Goal: Information Seeking & Learning: Learn about a topic

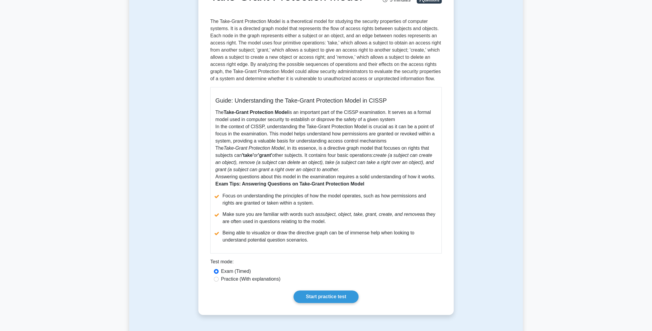
scroll to position [63, 0]
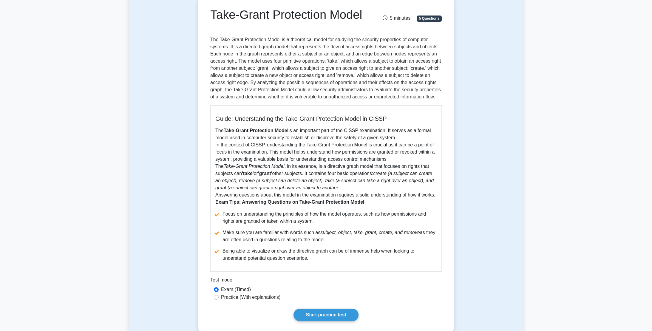
click at [252, 296] on label "Practice (With explanations)" at bounding box center [250, 297] width 59 height 7
click at [218, 296] on input "Practice (With explanations)" at bounding box center [216, 297] width 5 height 5
radio input "true"
click at [250, 297] on label "Practice (With explanations)" at bounding box center [250, 297] width 59 height 7
click at [218, 297] on input "Practice (With explanations)" at bounding box center [216, 297] width 5 height 5
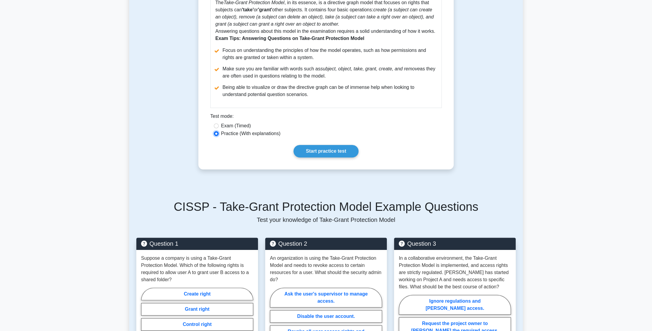
scroll to position [247, 0]
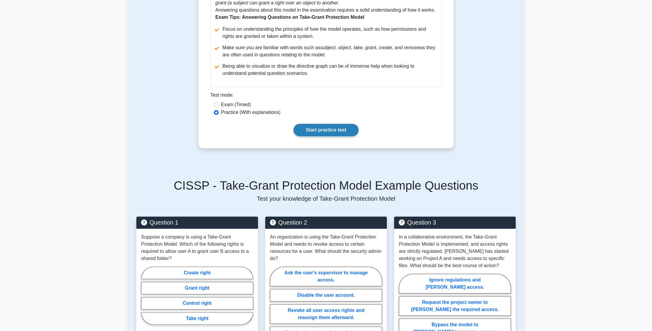
click at [309, 134] on link "Start practice test" at bounding box center [325, 130] width 65 height 13
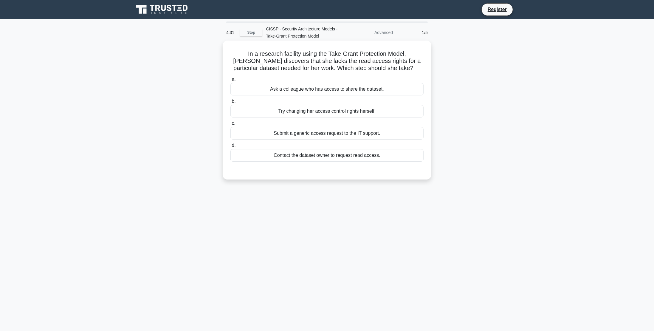
click at [290, 88] on div "Ask a colleague who has access to share the dataset." at bounding box center [326, 89] width 193 height 13
click at [230, 81] on input "a. Ask a colleague who has access to share the dataset." at bounding box center [230, 79] width 0 height 4
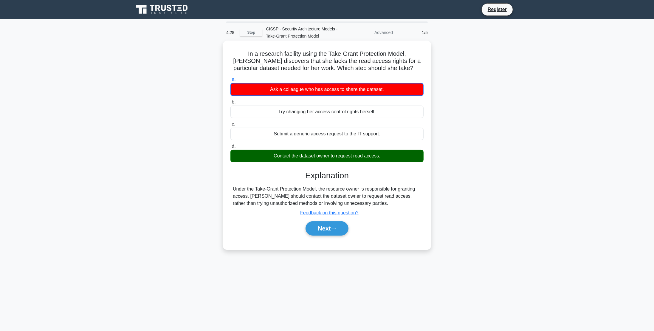
click at [337, 154] on div "Contact the dataset owner to request read access." at bounding box center [326, 156] width 193 height 13
click at [230, 148] on input "d. Contact the dataset owner to request read access." at bounding box center [230, 146] width 0 height 4
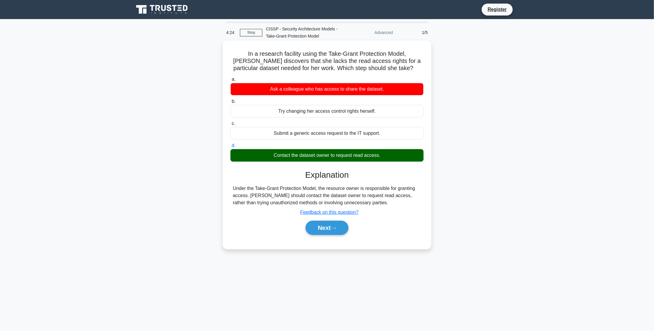
click at [274, 194] on div "Under the Take-Grant Protection Model, the resource owner is responsible for gr…" at bounding box center [327, 195] width 188 height 21
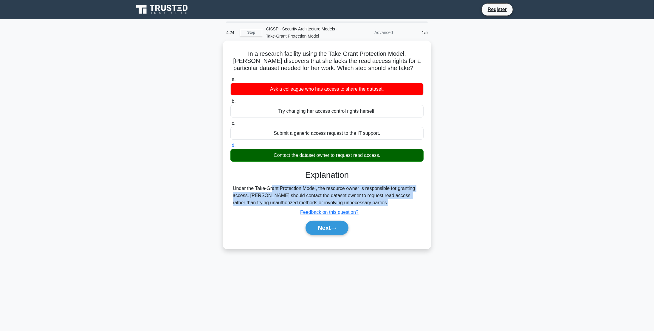
click at [274, 194] on div "Under the Take-Grant Protection Model, the resource owner is responsible for gr…" at bounding box center [327, 195] width 188 height 21
click at [273, 195] on div "Under the Take-Grant Protection Model, the resource owner is responsible for gr…" at bounding box center [327, 195] width 188 height 21
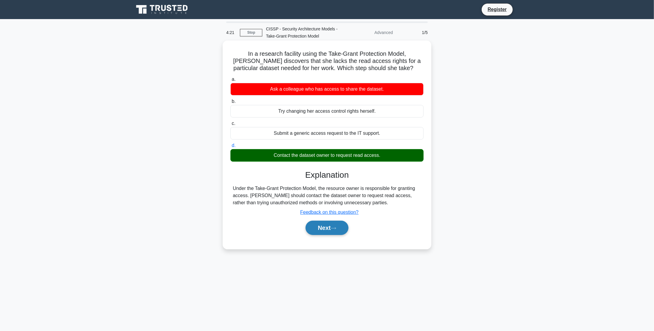
click at [339, 228] on button "Next" at bounding box center [326, 228] width 43 height 14
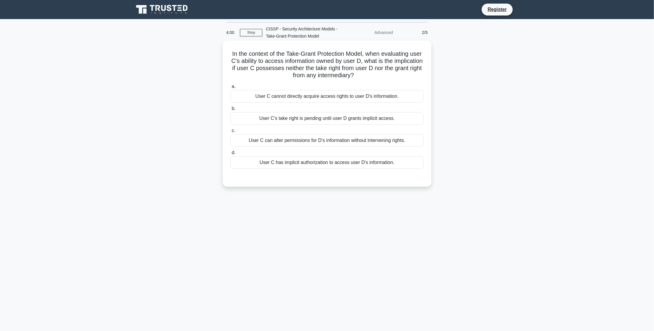
click at [328, 97] on div "User C cannot directly acquire access rights to user D's information." at bounding box center [326, 96] width 193 height 13
click at [230, 89] on input "a. User C cannot directly acquire access rights to user D's information." at bounding box center [230, 87] width 0 height 4
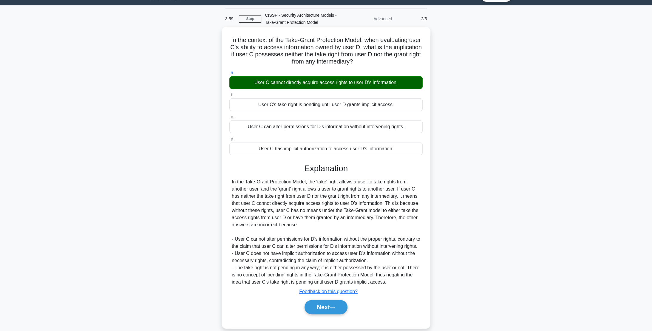
scroll to position [28, 0]
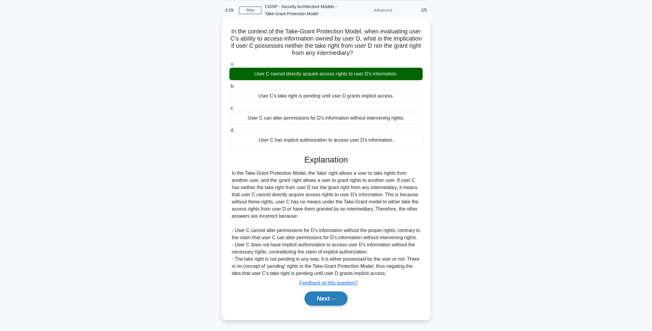
click at [335, 298] on icon at bounding box center [332, 298] width 5 height 3
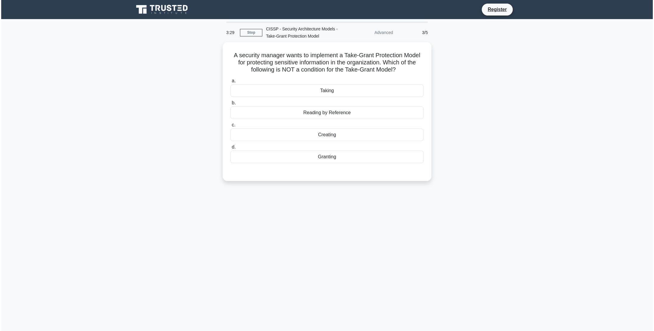
scroll to position [0, 0]
click at [311, 110] on div "Reading by Reference" at bounding box center [326, 111] width 193 height 13
click at [230, 103] on input "b. Reading by Reference" at bounding box center [230, 102] width 0 height 4
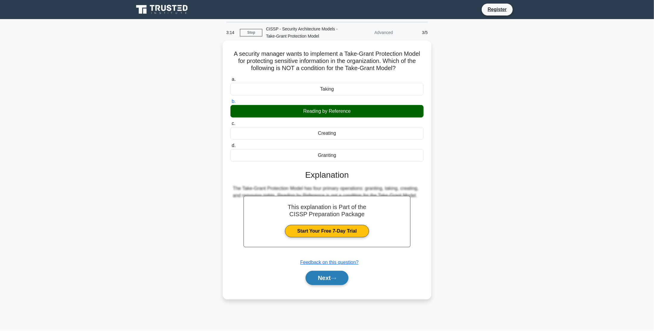
click at [338, 279] on button "Next" at bounding box center [326, 278] width 43 height 14
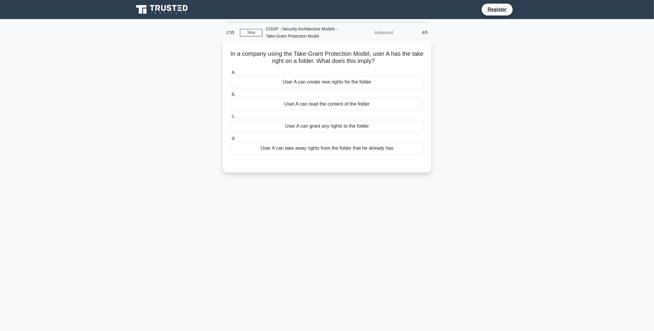
click at [312, 103] on div "User A can read the content of the folder" at bounding box center [326, 104] width 193 height 13
click at [230, 96] on input "b. User A can read the content of the folder" at bounding box center [230, 94] width 0 height 4
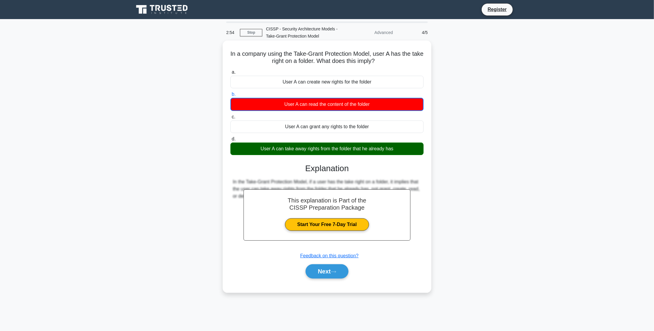
click at [311, 149] on div "User A can take away rights from the folder that he already has" at bounding box center [326, 148] width 193 height 13
click at [230, 141] on input "d. User A can take away rights from the folder that he already has" at bounding box center [230, 139] width 0 height 4
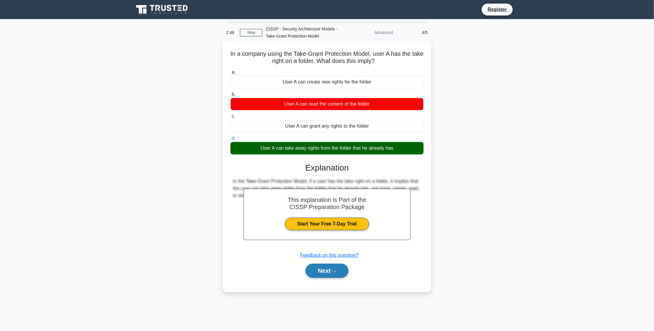
click at [320, 264] on button "Next" at bounding box center [326, 270] width 43 height 14
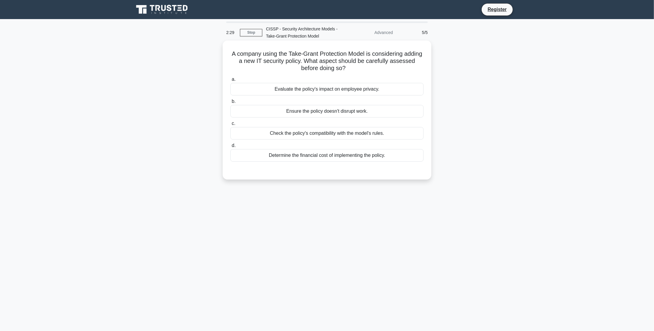
click at [325, 132] on div "Check the policy's compatibility with the model's rules." at bounding box center [326, 133] width 193 height 13
click at [230, 125] on input "c. Check the policy's compatibility with the model's rules." at bounding box center [230, 124] width 0 height 4
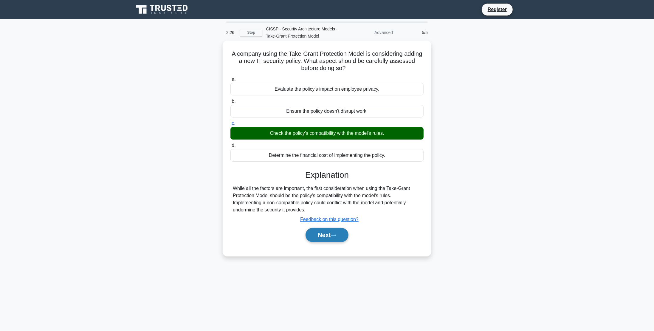
click at [319, 236] on button "Next" at bounding box center [326, 235] width 43 height 14
